Goal: Check status: Check status

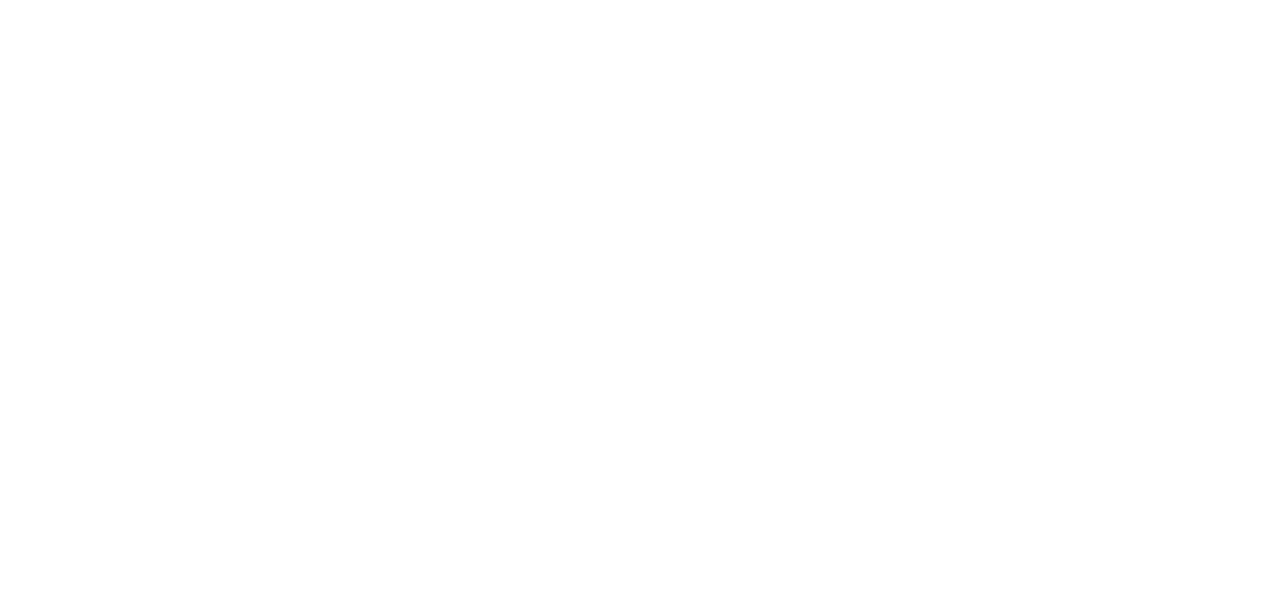
click at [502, 0] on html at bounding box center [637, 0] width 1274 height 0
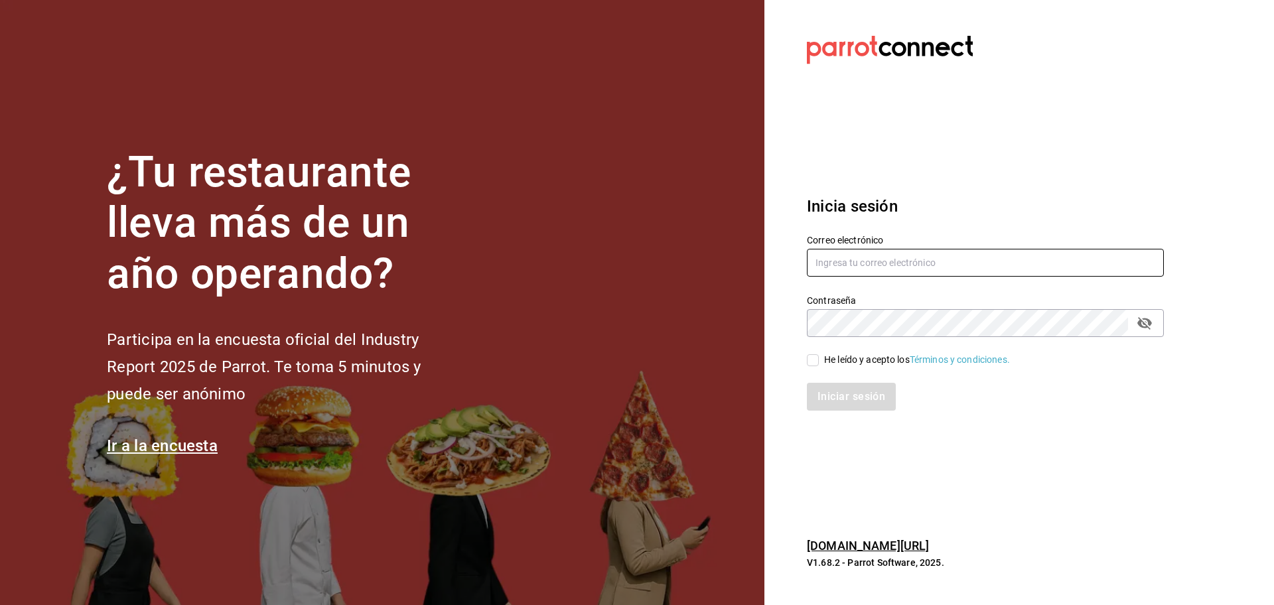
click at [852, 271] on input "text" at bounding box center [985, 263] width 357 height 28
type input "snacks.monterrey@inaricomedores.com.mx"
click at [885, 360] on div "He leído y acepto los Términos y condiciones." at bounding box center [917, 360] width 186 height 14
click at [819, 360] on input "He leído y acepto los Términos y condiciones." at bounding box center [813, 360] width 12 height 12
checkbox input "true"
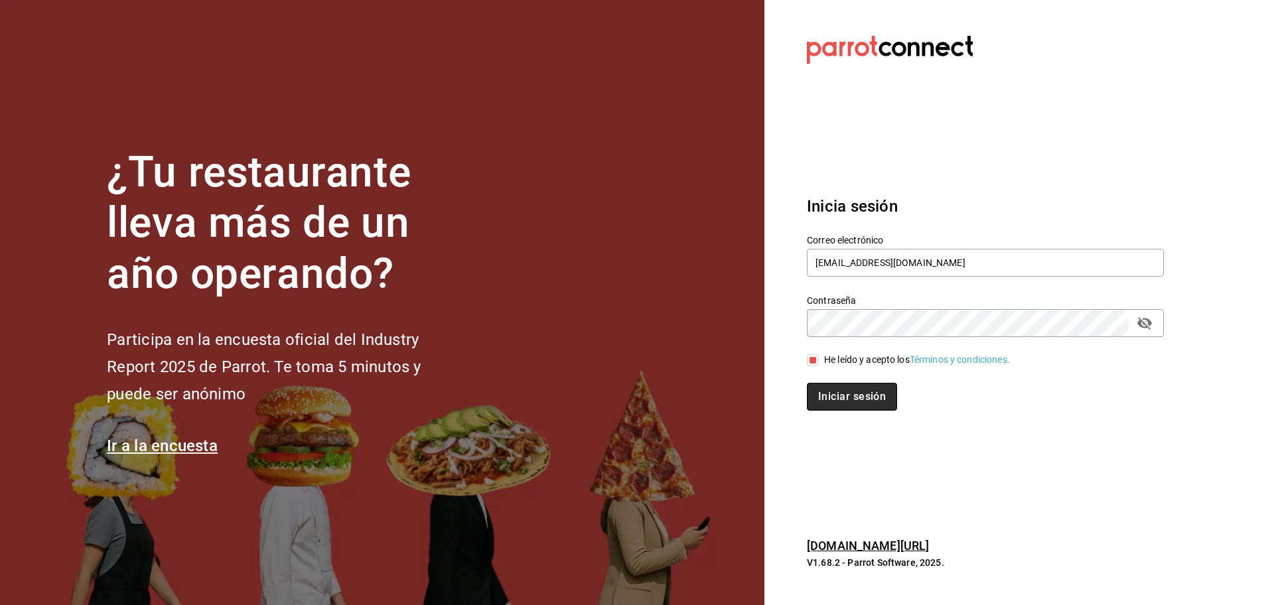
click at [874, 392] on button "Iniciar sesión" at bounding box center [852, 397] width 90 height 28
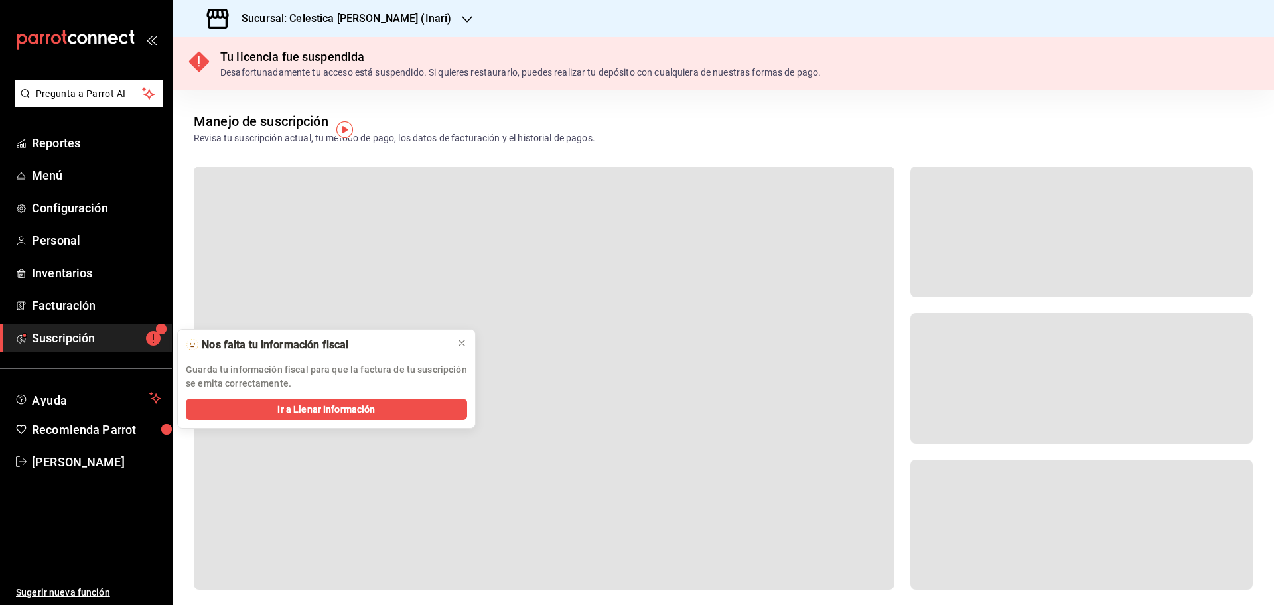
click at [462, 19] on icon "button" at bounding box center [467, 19] width 11 height 7
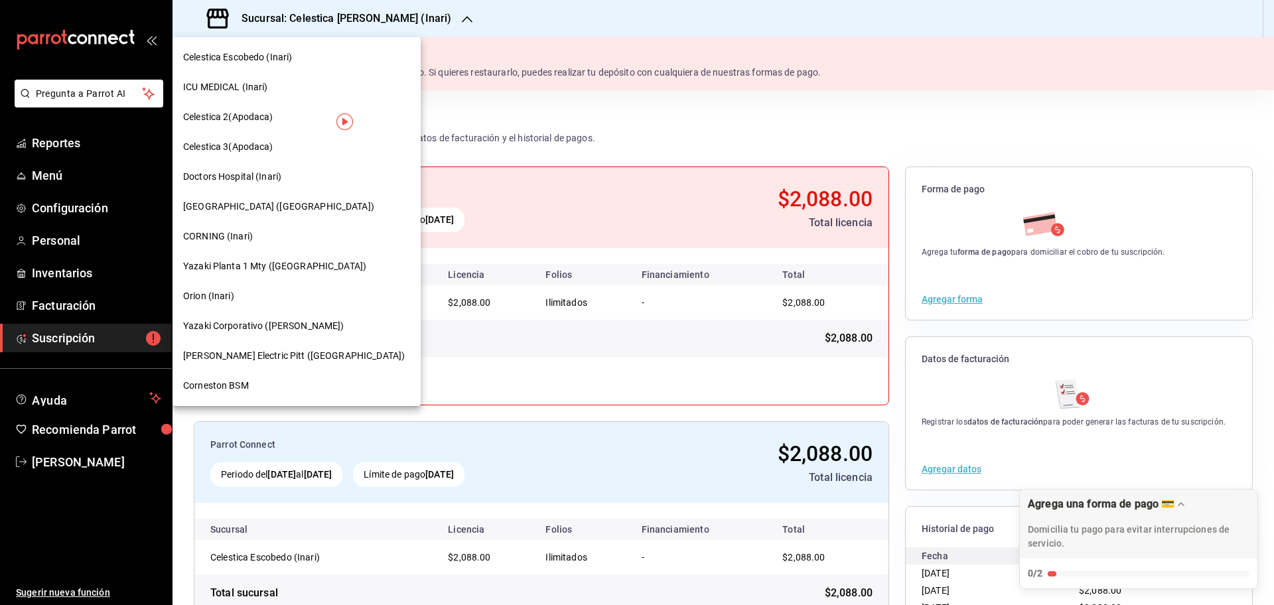
click at [256, 354] on span "[PERSON_NAME] Electric Pitt ([GEOGRAPHIC_DATA])" at bounding box center [294, 356] width 222 height 14
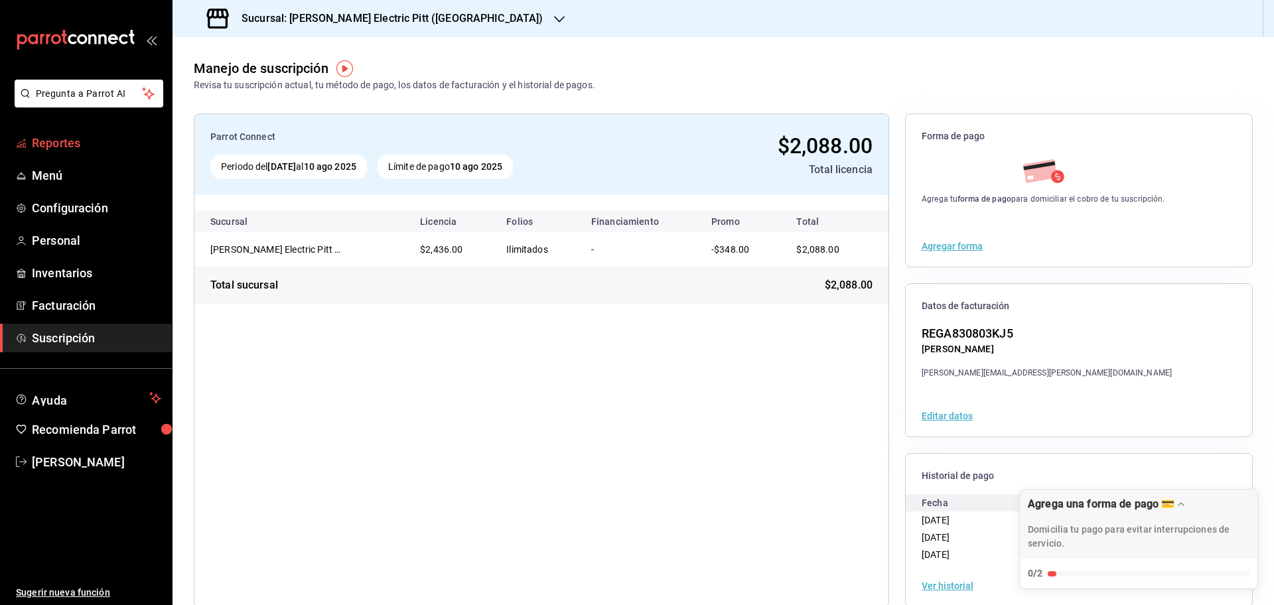
click at [118, 139] on span "Reportes" at bounding box center [96, 143] width 129 height 18
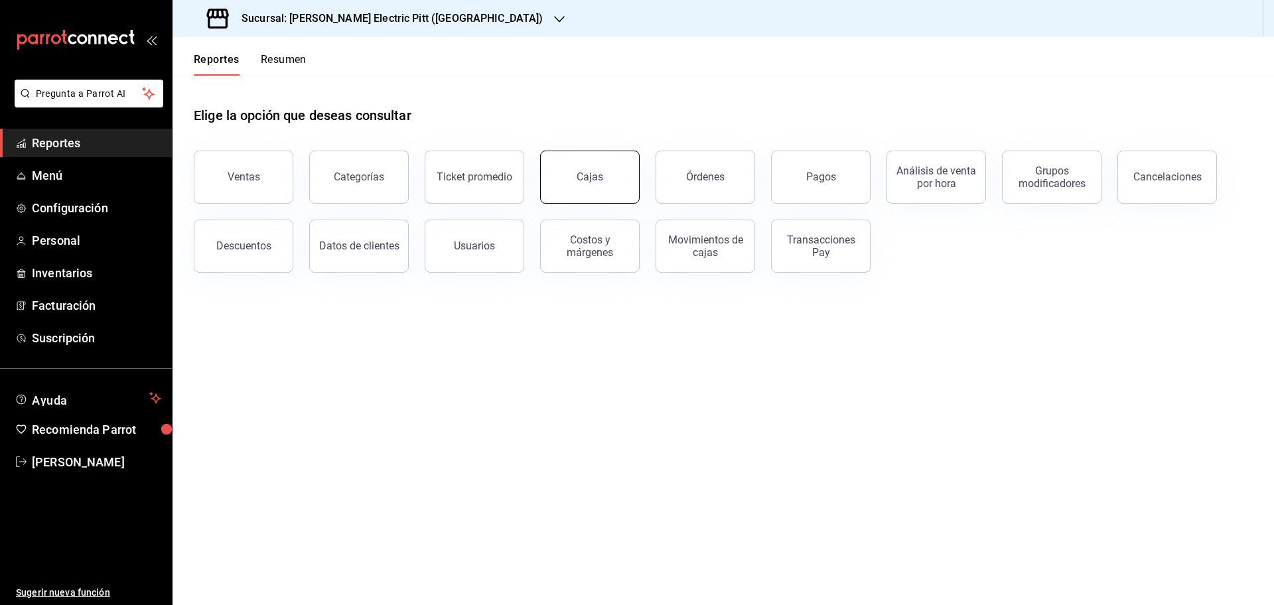
click at [589, 176] on div "Cajas" at bounding box center [590, 177] width 27 height 13
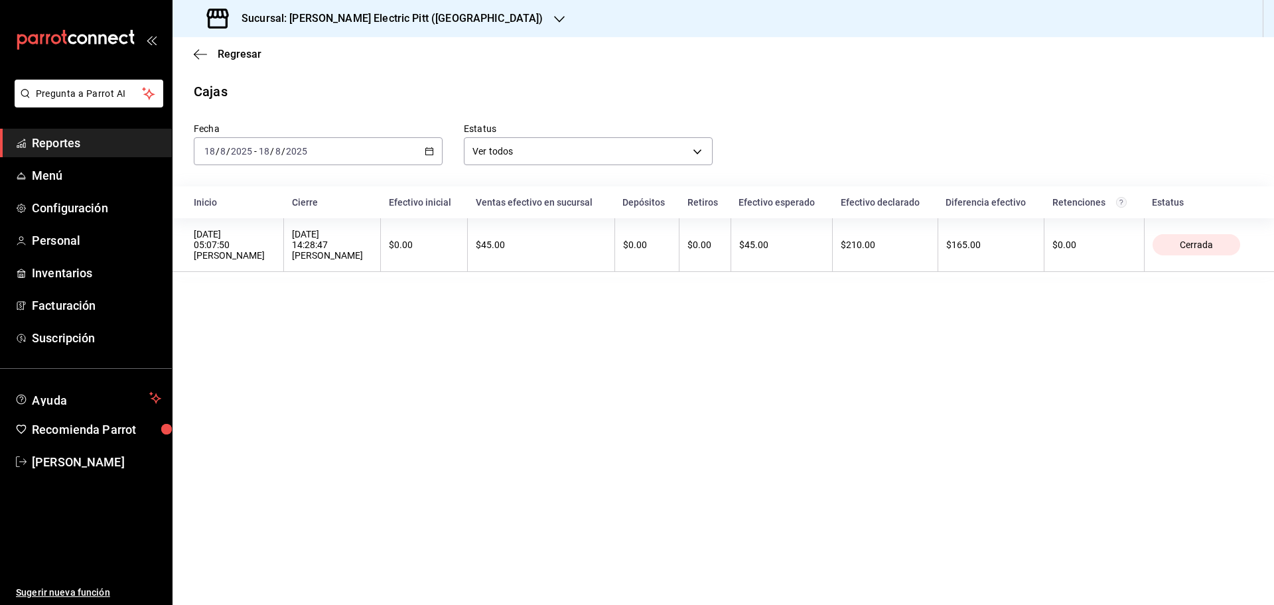
click at [433, 151] on \(Stroke\) "button" at bounding box center [429, 151] width 8 height 7
click at [258, 335] on span "Rango de fechas" at bounding box center [256, 341] width 103 height 14
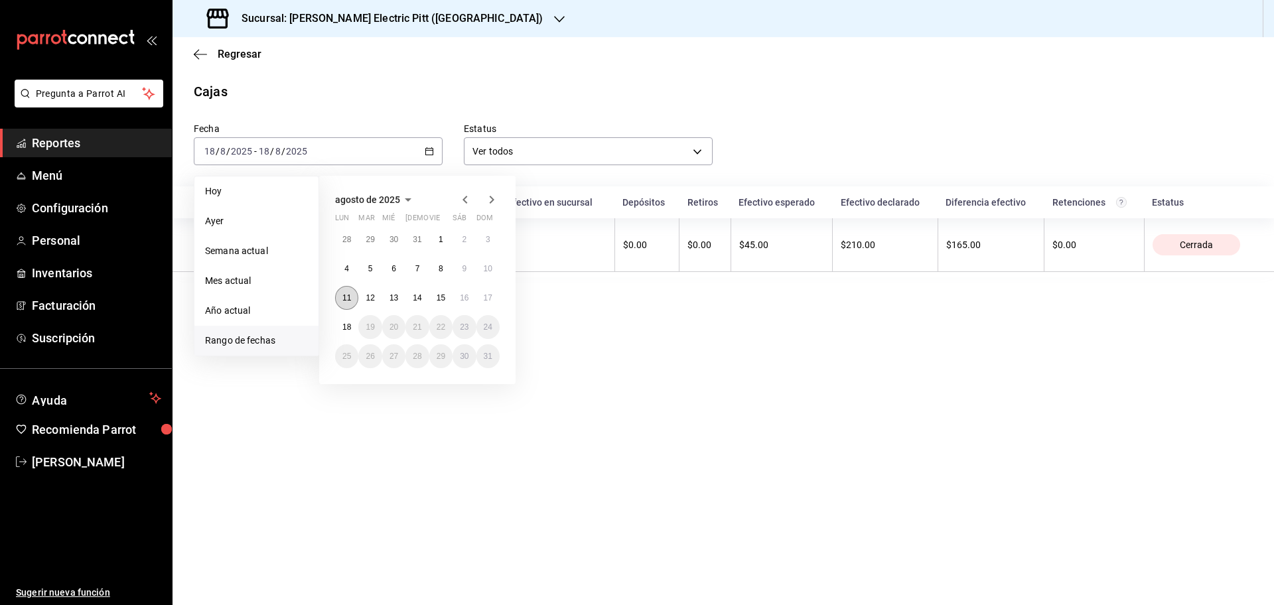
click at [342, 295] on button "11" at bounding box center [346, 298] width 23 height 24
click at [484, 296] on abbr "17" at bounding box center [488, 297] width 9 height 9
